Goal: Information Seeking & Learning: Learn about a topic

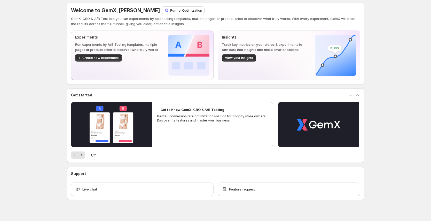
scroll to position [10, 0]
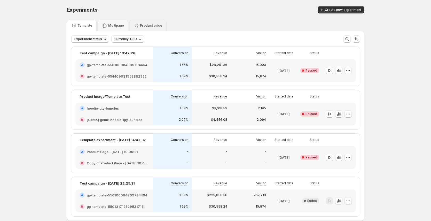
click at [107, 23] on icon at bounding box center [104, 25] width 5 height 5
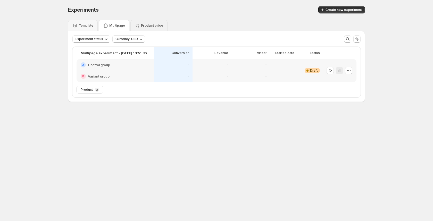
click at [145, 29] on div "Product price" at bounding box center [149, 26] width 37 height 12
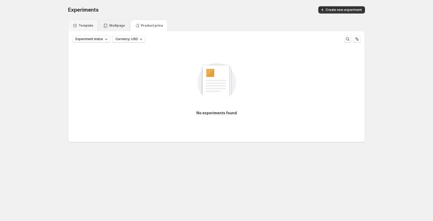
click at [116, 23] on p "Multipage" at bounding box center [117, 25] width 16 height 4
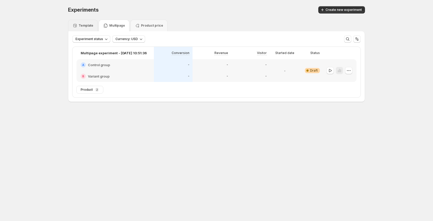
click at [75, 26] on icon at bounding box center [75, 25] width 5 height 5
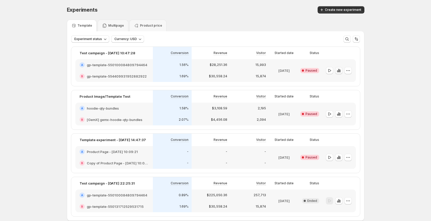
click at [339, 71] on icon "button" at bounding box center [338, 70] width 1 height 3
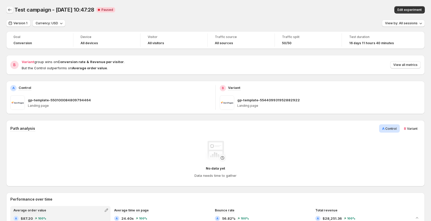
click at [12, 11] on icon "Back" at bounding box center [9, 9] width 5 height 5
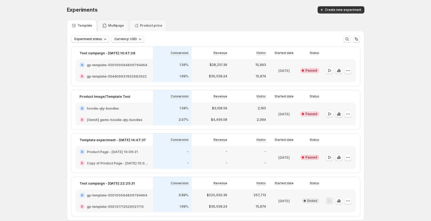
click at [341, 114] on icon "button" at bounding box center [338, 113] width 5 height 5
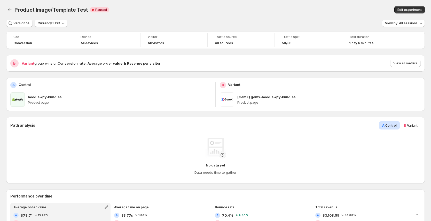
click at [409, 124] on span "Variant" at bounding box center [412, 125] width 11 height 4
click at [392, 126] on span "Control" at bounding box center [390, 125] width 11 height 4
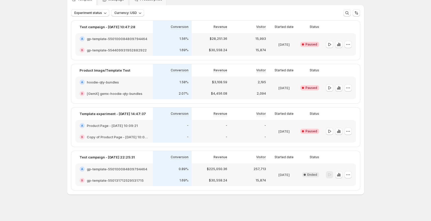
scroll to position [28, 0]
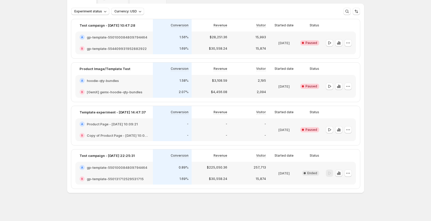
click at [339, 173] on icon "button" at bounding box center [338, 172] width 1 height 3
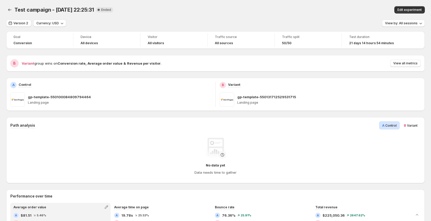
click at [413, 125] on span "Variant" at bounding box center [412, 125] width 11 height 4
click at [381, 125] on div "Path analysis A Control B Variant" at bounding box center [215, 125] width 410 height 8
click at [23, 23] on span "Version 2" at bounding box center [20, 23] width 15 height 4
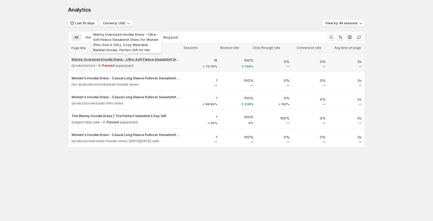
click at [122, 58] on p "Warmy Oversized Hoodie Dress – Ultra-Soft Fleece Sweatshirt Dress for Women (Pl…" at bounding box center [126, 59] width 110 height 5
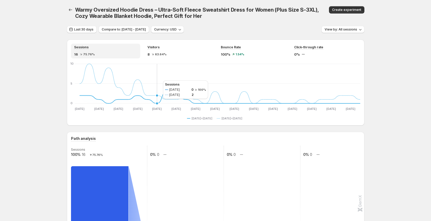
scroll to position [1, 0]
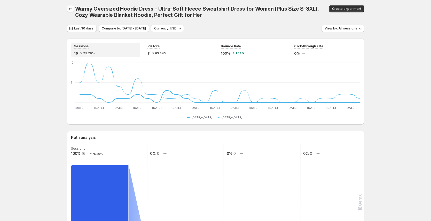
click at [73, 10] on icon "button" at bounding box center [70, 8] width 5 height 5
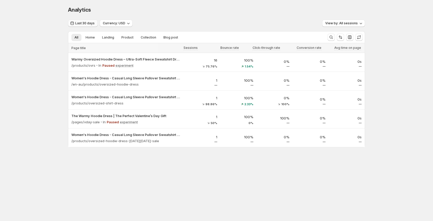
click at [85, 24] on span "Last 30 days" at bounding box center [84, 23] width 19 height 4
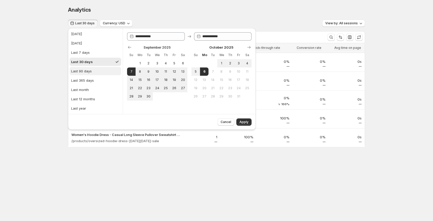
click at [88, 72] on div "Last 90 days" at bounding box center [81, 70] width 21 height 5
type input "**********"
click at [252, 121] on button "Apply" at bounding box center [244, 121] width 15 height 7
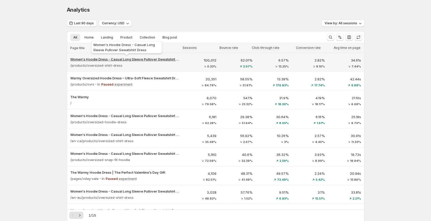
click at [104, 58] on p "Women's Hoodie Dress - Casual Long Sleeve Pullover Sweatshirt Dress" at bounding box center [125, 59] width 110 height 5
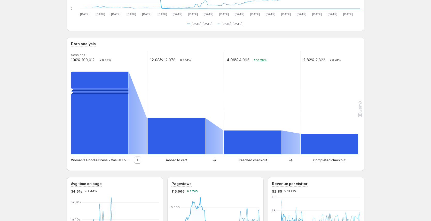
scroll to position [88, 0]
